Goal: Transaction & Acquisition: Purchase product/service

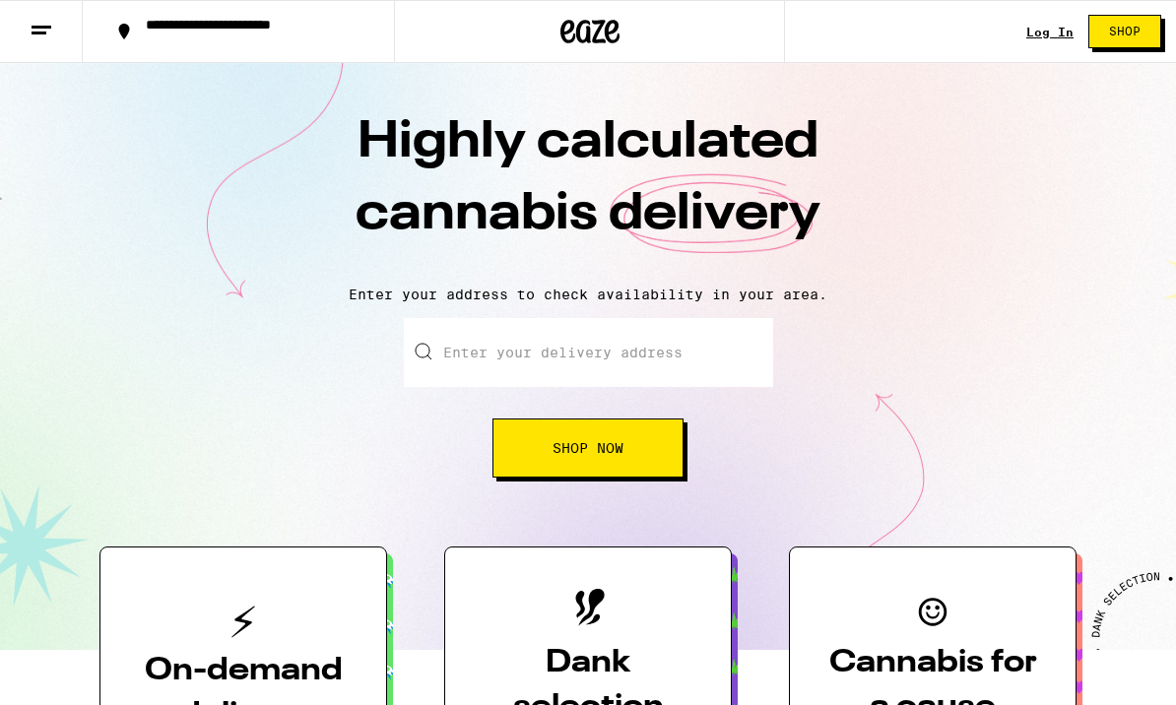
click at [458, 339] on input "Enter your delivery address" at bounding box center [588, 352] width 369 height 69
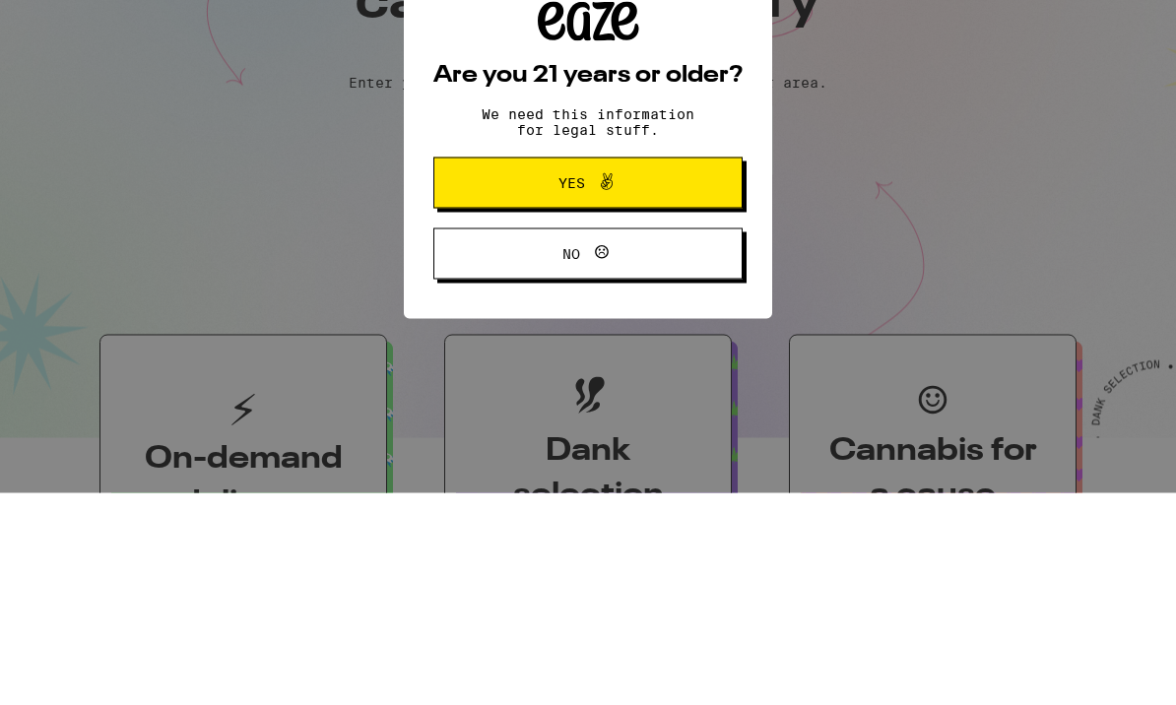
click at [650, 382] on span "Yes" at bounding box center [588, 395] width 150 height 26
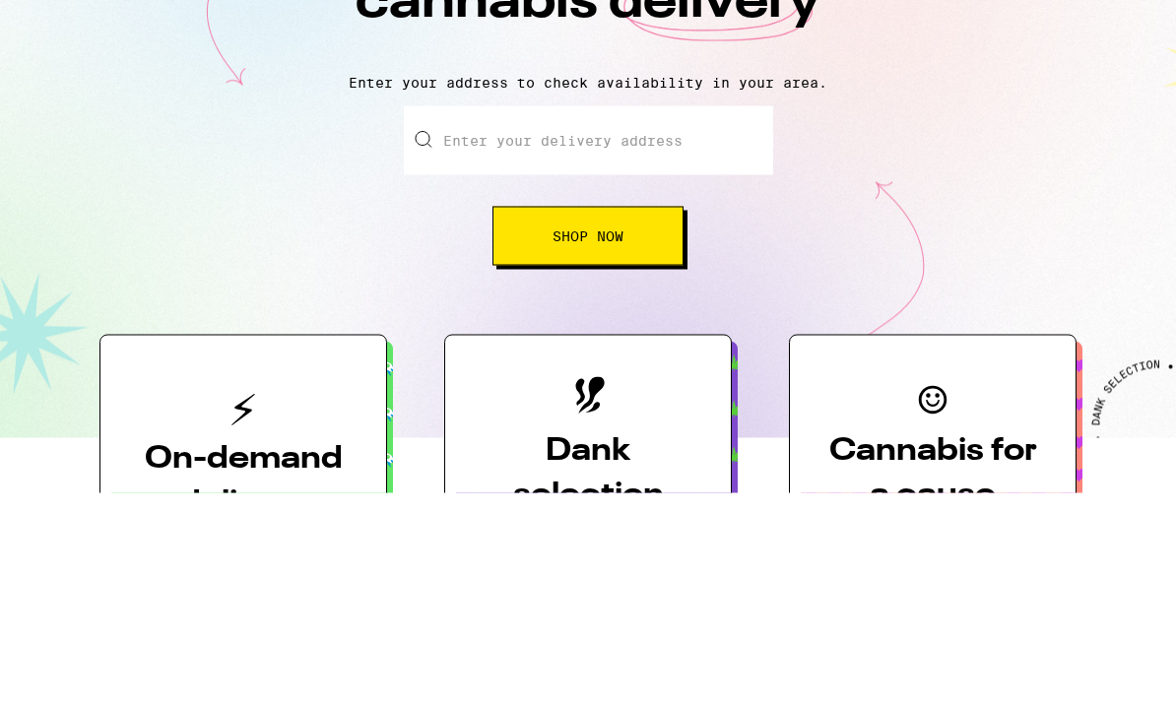
scroll to position [213, 0]
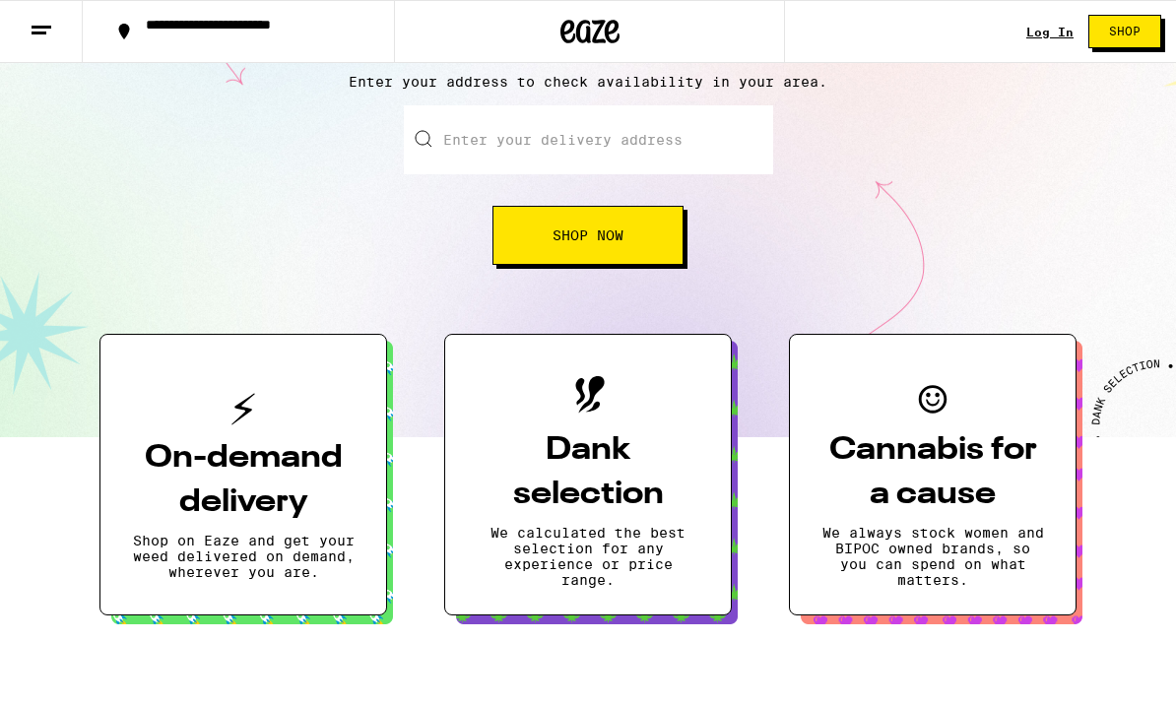
click at [613, 136] on input "Enter your delivery address" at bounding box center [588, 139] width 369 height 69
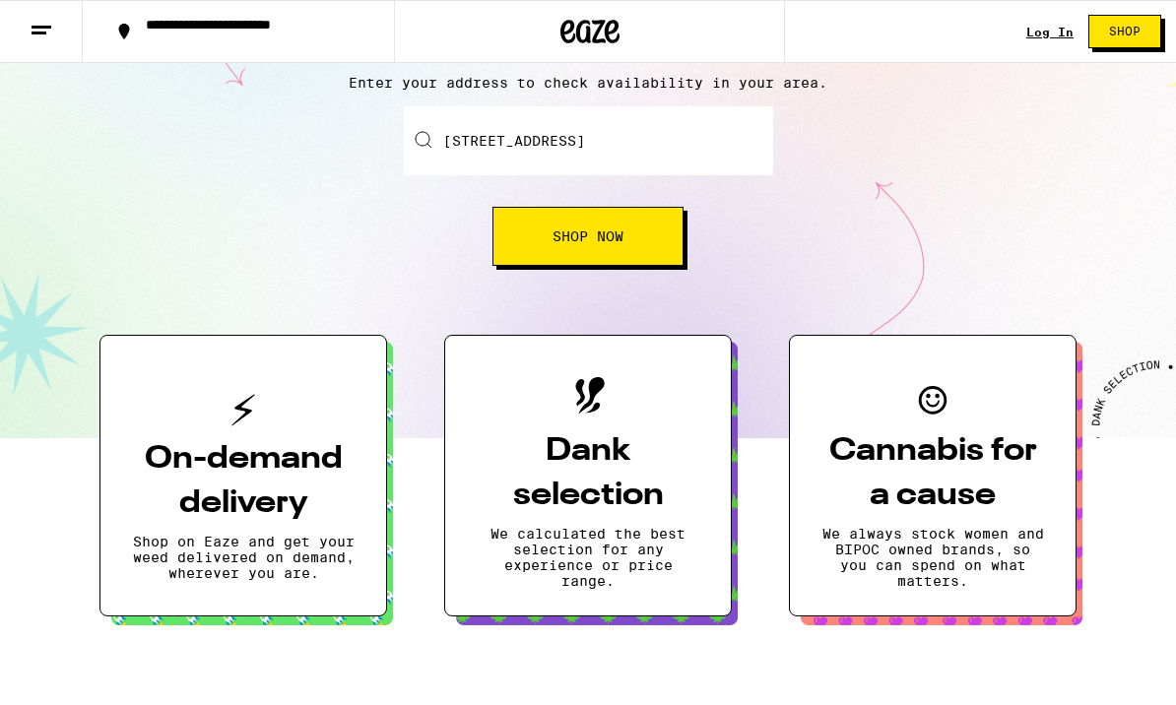
click at [609, 241] on span "Shop Now" at bounding box center [587, 236] width 71 height 14
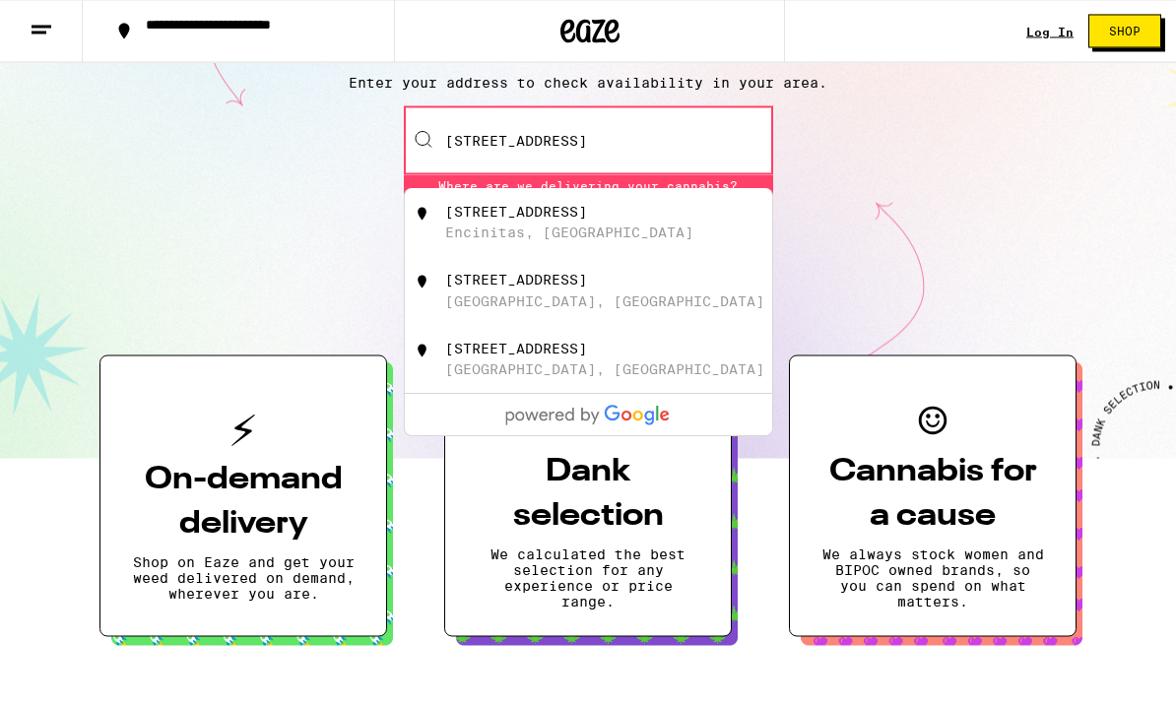
click at [468, 217] on div "[STREET_ADDRESS]" at bounding box center [516, 213] width 142 height 16
type input "[STREET_ADDRESS]"
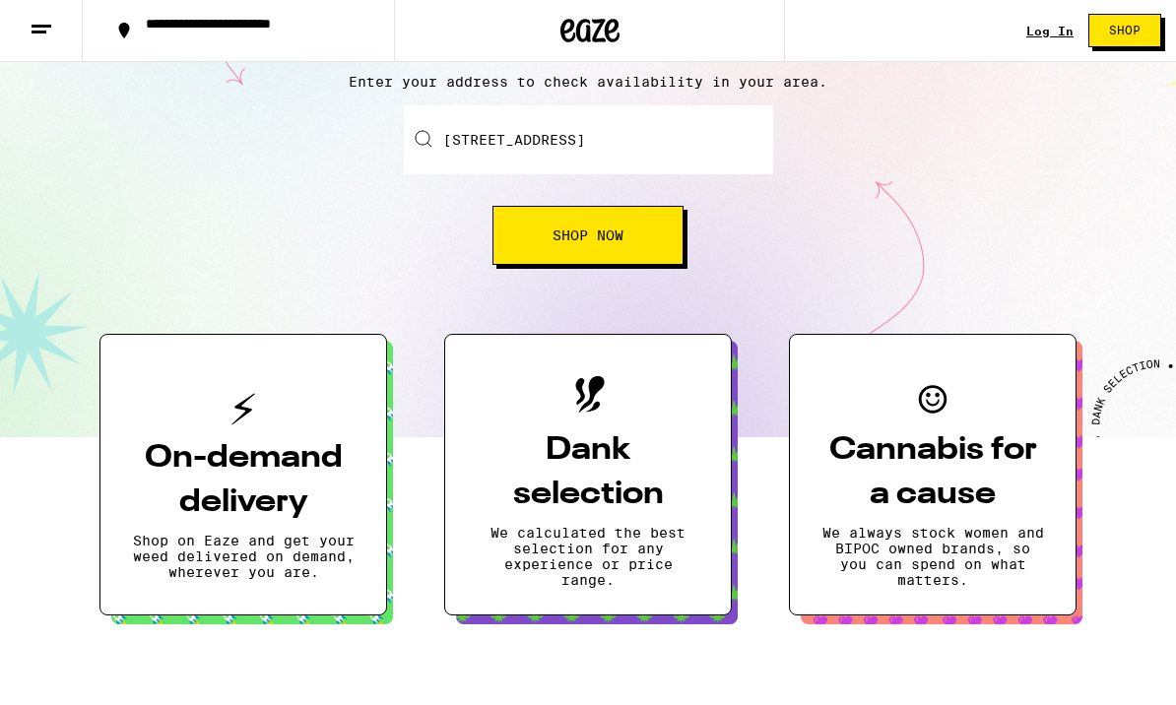
scroll to position [213, 0]
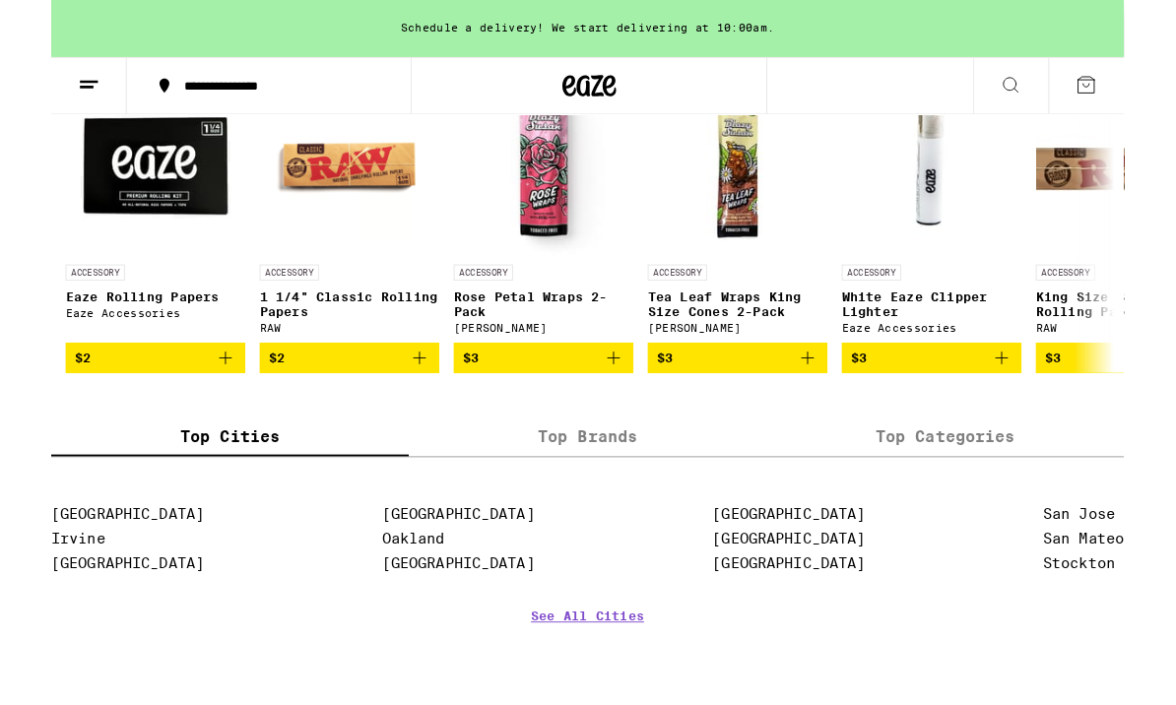
scroll to position [8379, 0]
